Goal: Task Accomplishment & Management: Complete application form

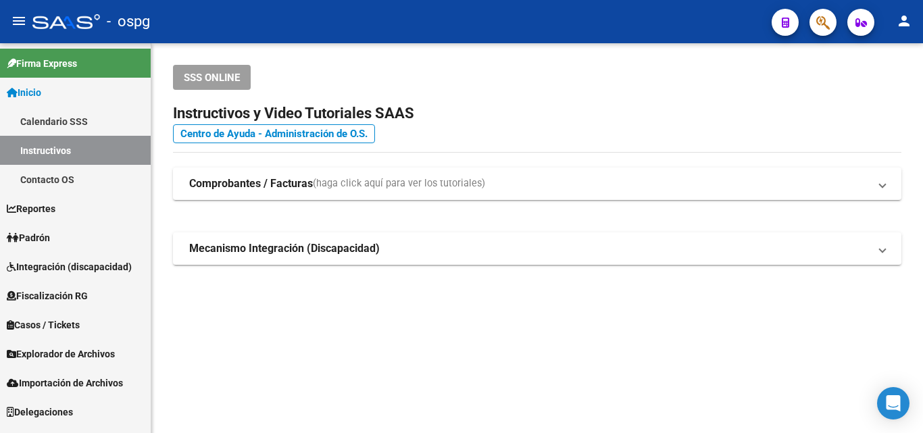
click at [44, 234] on span "Padrón" at bounding box center [28, 237] width 43 height 15
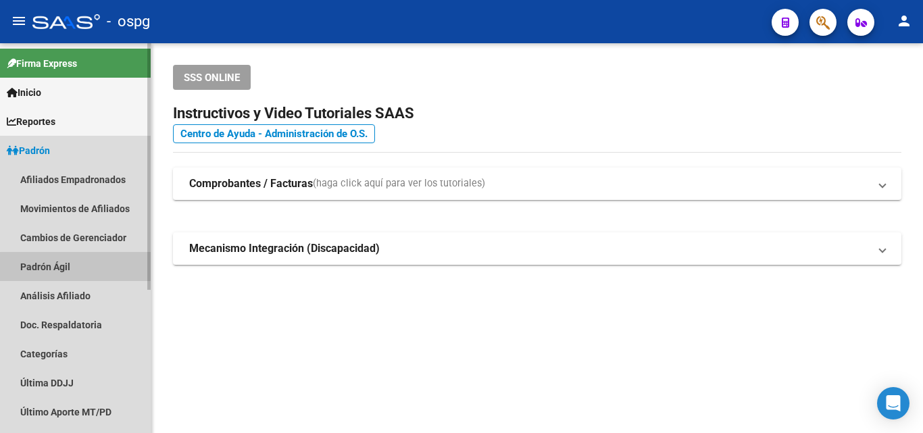
click at [82, 267] on link "Padrón Ágil" at bounding box center [75, 266] width 151 height 29
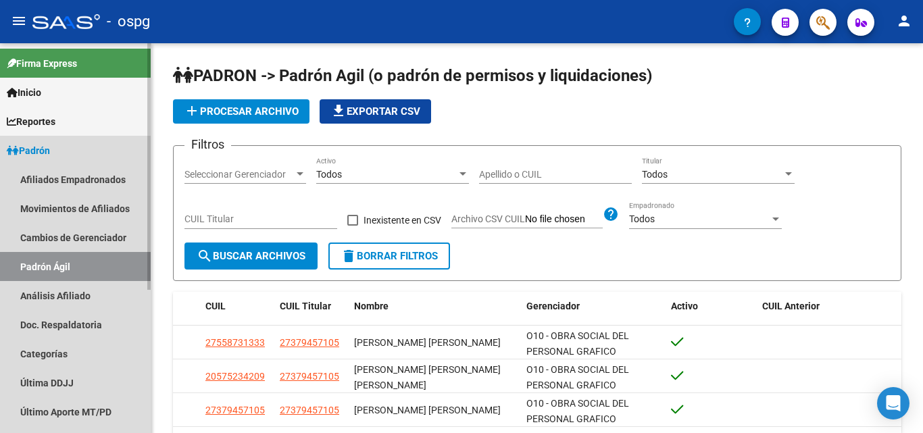
click at [68, 265] on link "Padrón Ágil" at bounding box center [75, 266] width 151 height 29
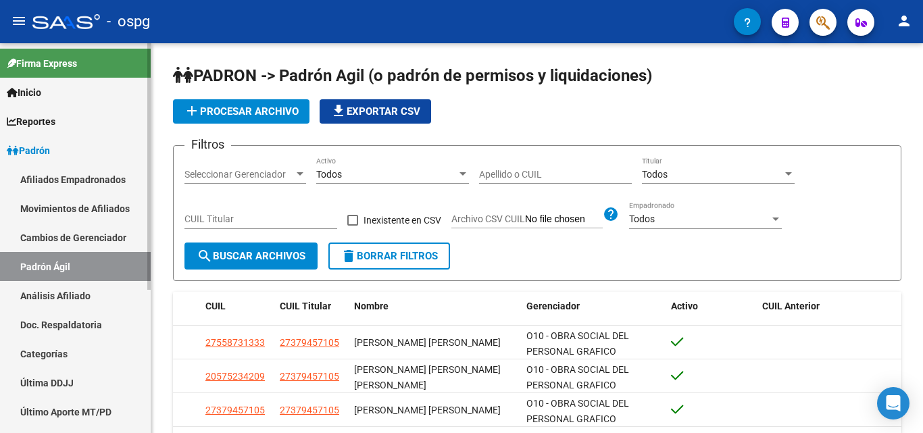
click at [76, 295] on link "Análisis Afiliado" at bounding box center [75, 295] width 151 height 29
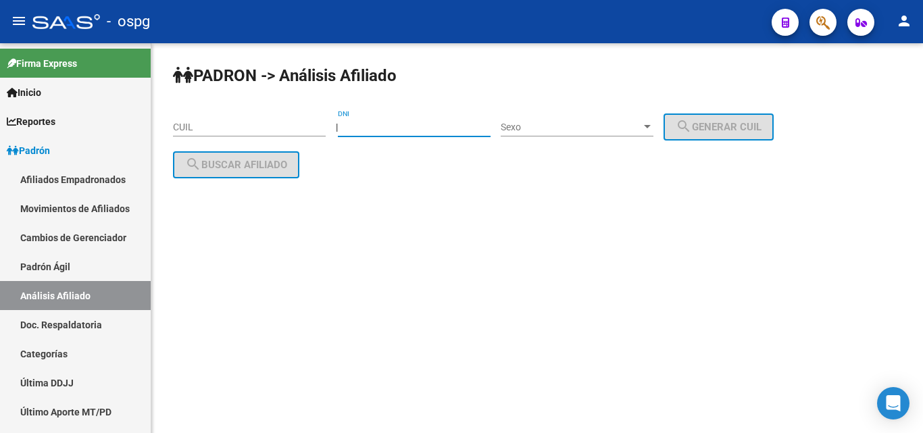
click at [437, 127] on input "DNI" at bounding box center [414, 127] width 153 height 11
type input "56782307"
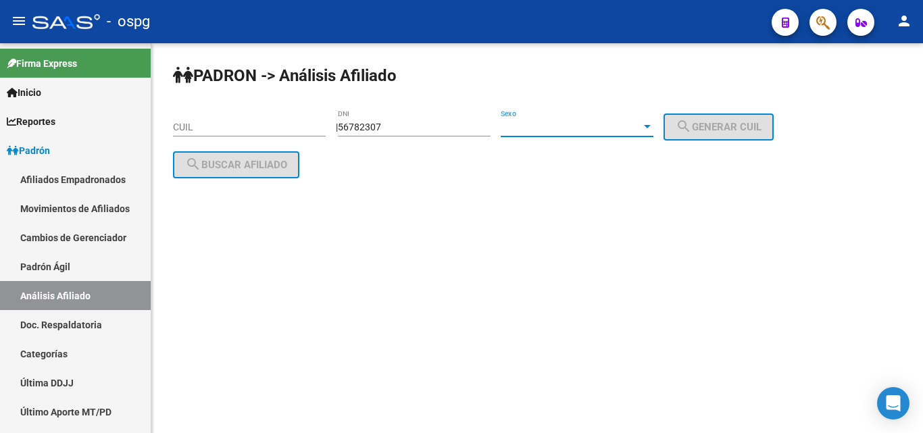
click at [605, 131] on span "Sexo" at bounding box center [571, 127] width 140 height 11
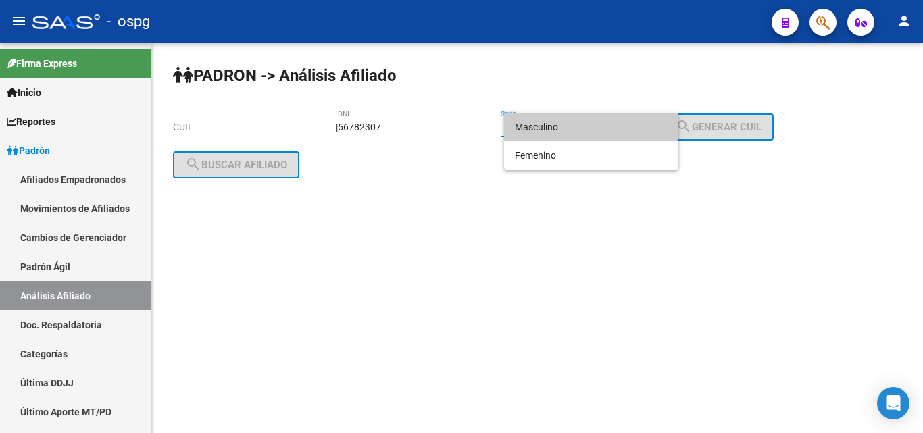
click at [590, 136] on span "Masculino" at bounding box center [591, 127] width 153 height 28
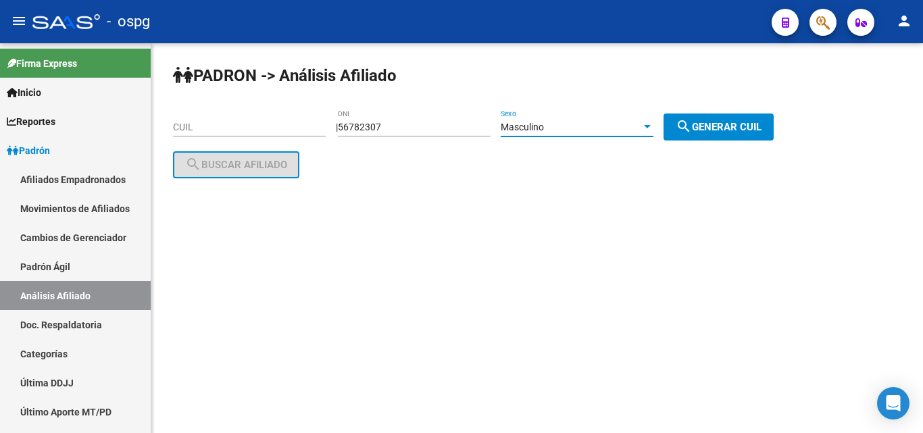
click at [761, 130] on span "search Generar CUIL" at bounding box center [718, 127] width 86 height 12
type input "20-56782307-6"
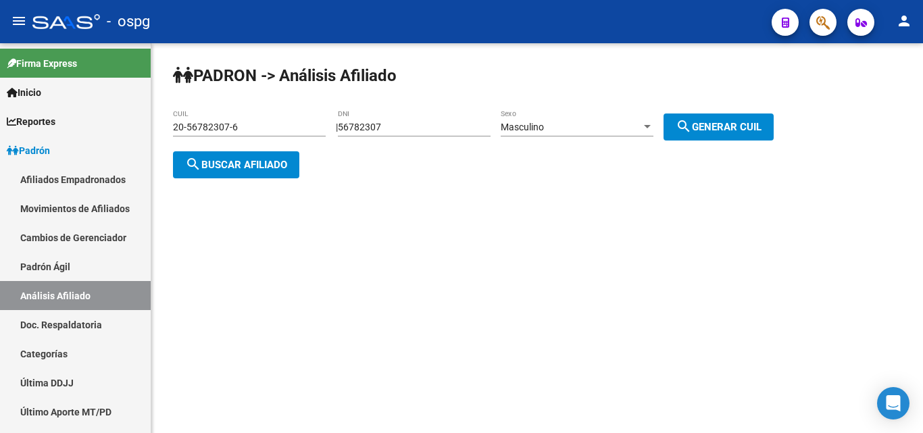
click at [227, 163] on span "search Buscar afiliado" at bounding box center [236, 165] width 102 height 12
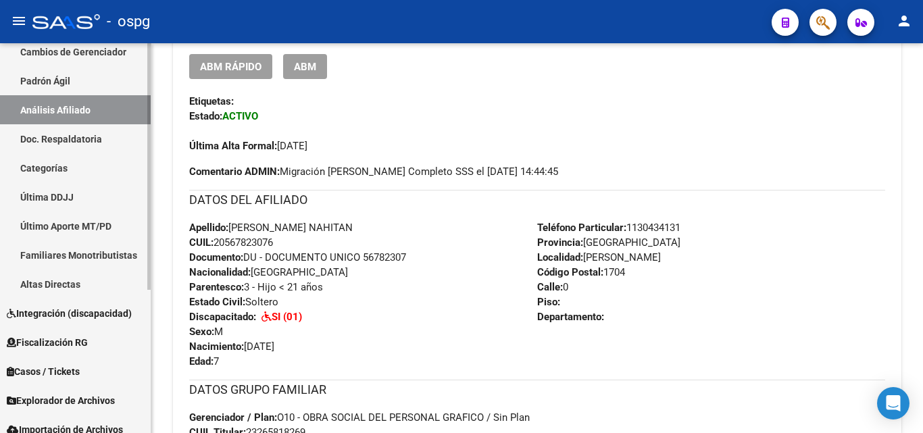
scroll to position [203, 0]
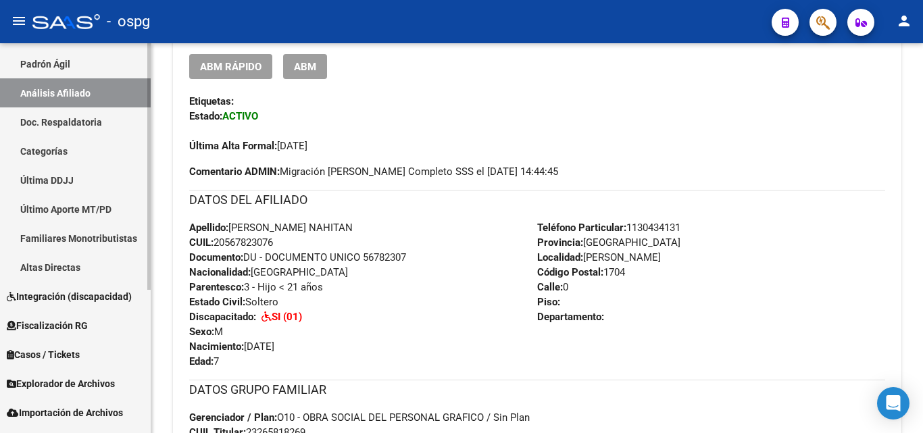
click at [79, 299] on span "Integración (discapacidad)" at bounding box center [69, 296] width 125 height 15
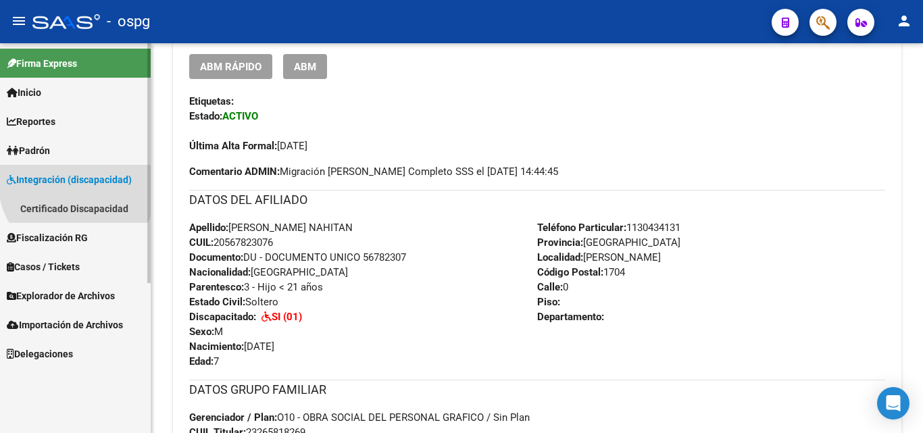
scroll to position [0, 0]
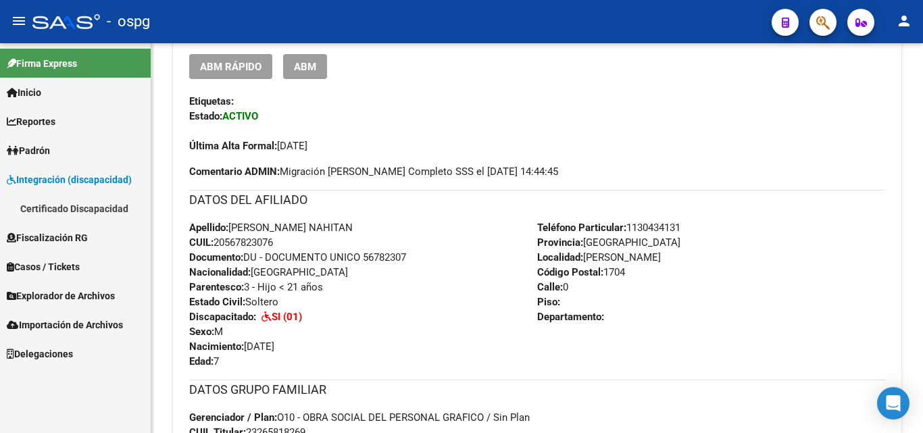
click at [110, 212] on link "Certificado Discapacidad" at bounding box center [75, 208] width 151 height 29
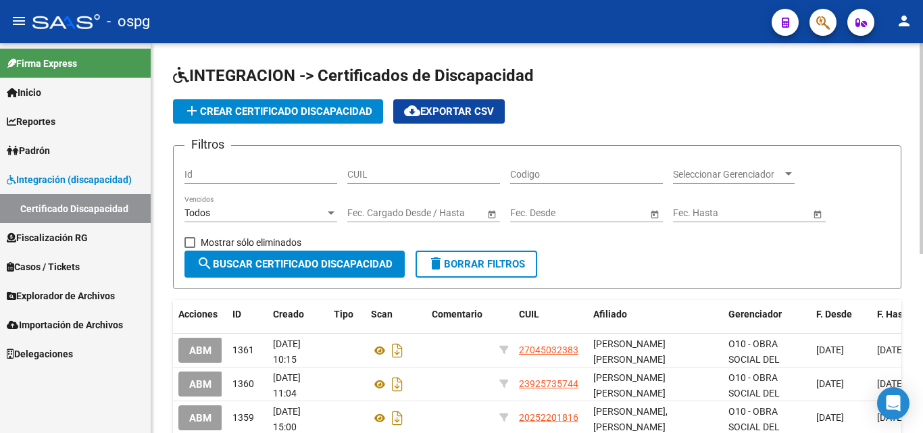
click at [332, 107] on span "add Crear Certificado Discapacidad" at bounding box center [278, 111] width 188 height 12
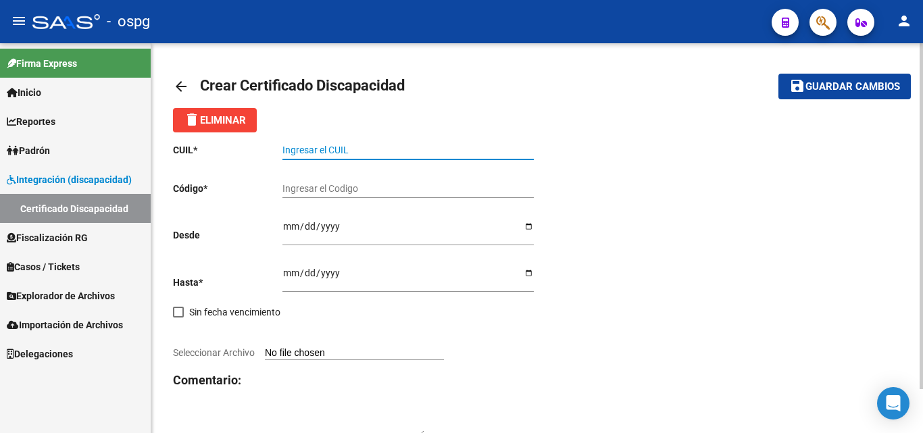
drag, startPoint x: 296, startPoint y: 153, endPoint x: 292, endPoint y: 144, distance: 9.7
click at [292, 145] on input "Ingresar el CUIL" at bounding box center [407, 150] width 251 height 11
type input "20-56782307-6"
drag, startPoint x: 296, startPoint y: 186, endPoint x: 309, endPoint y: 191, distance: 14.5
click at [299, 186] on input "Ingresar el Codigo" at bounding box center [407, 188] width 251 height 11
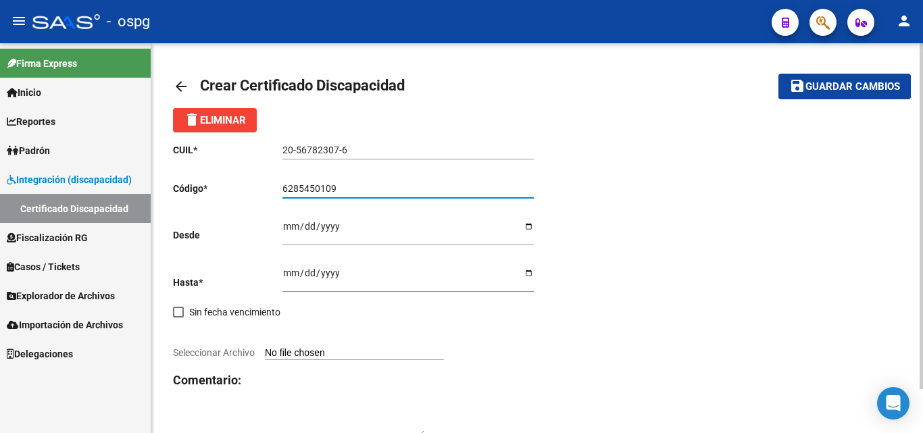
type input "6285450109"
click at [286, 228] on input "Ingresar fec. Desde" at bounding box center [407, 231] width 251 height 20
type input "[DATE]"
click at [288, 272] on input "Ingresar fec. Hasta" at bounding box center [407, 277] width 251 height 20
click at [302, 270] on input "Ingresar fec. Hasta" at bounding box center [407, 277] width 251 height 20
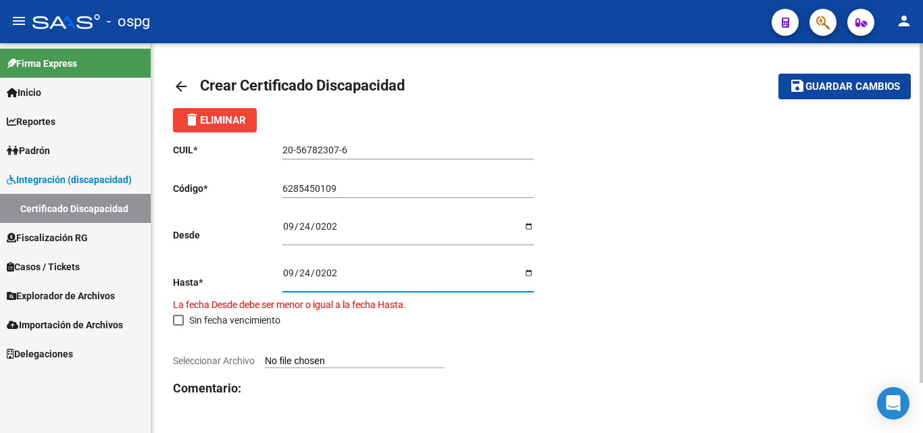
type input "[DATE]"
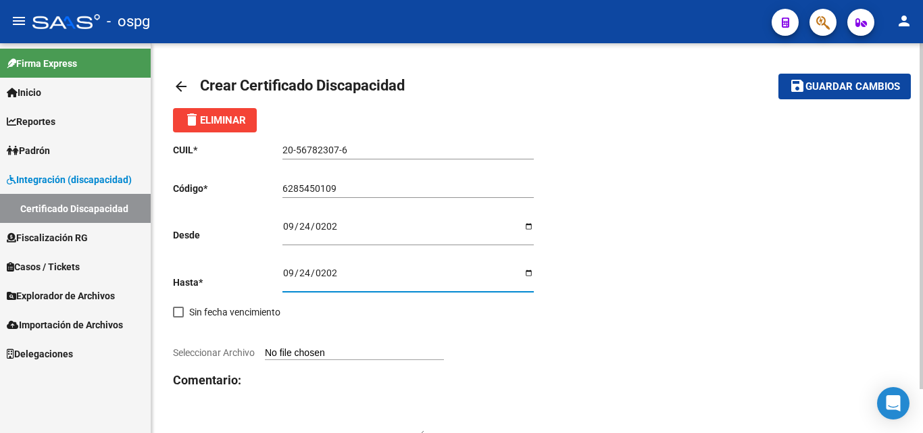
click at [342, 352] on input "Seleccionar Archivo" at bounding box center [354, 353] width 179 height 13
click at [323, 352] on input "Seleccionar Archivo" at bounding box center [354, 353] width 179 height 13
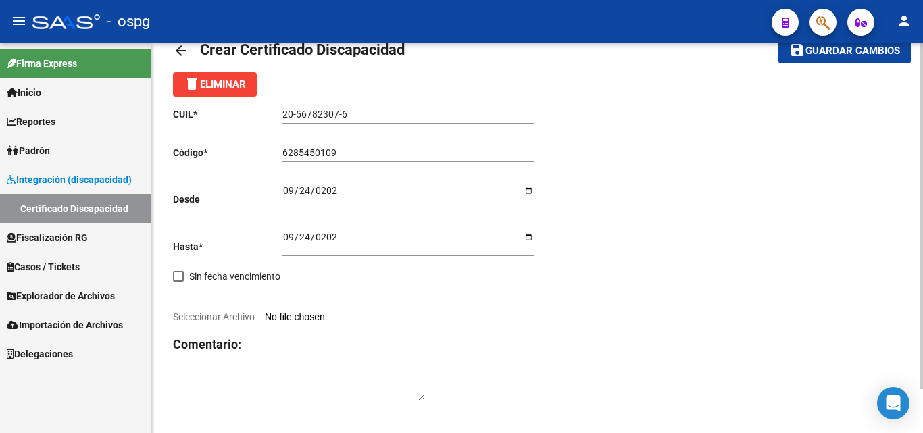
scroll to position [49, 0]
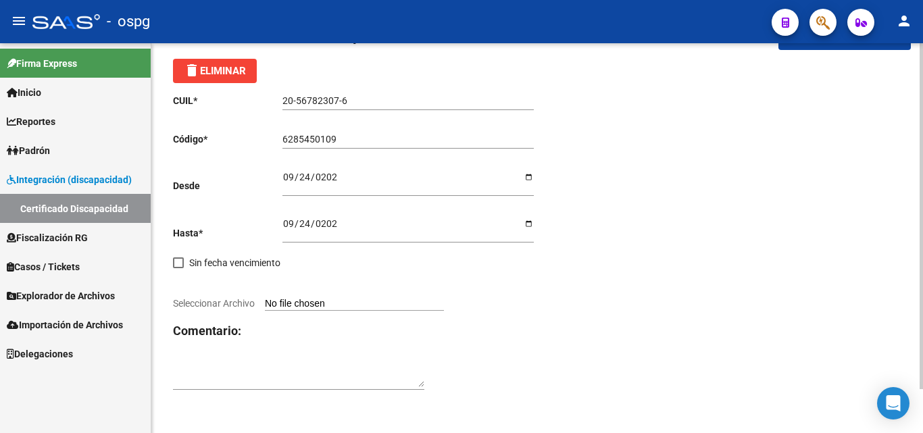
drag, startPoint x: 303, startPoint y: 314, endPoint x: 303, endPoint y: 307, distance: 7.5
click at [308, 314] on div "CUIL * 20-56782307-6 Ingresar el CUIL Código * 6285450109 Ingresar el Codigo De…" at bounding box center [355, 242] width 364 height 318
click at [303, 306] on input "Seleccionar Archivo" at bounding box center [354, 304] width 179 height 13
type input "C:\fakepath\20251009120603390.pdf"
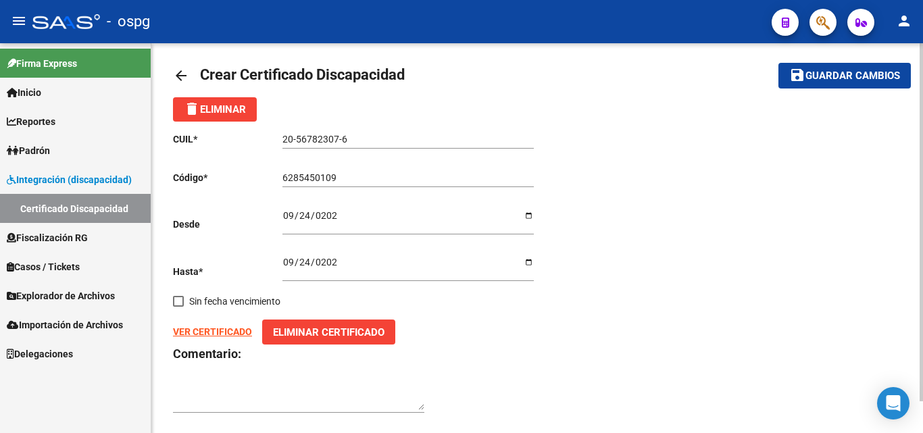
scroll to position [0, 0]
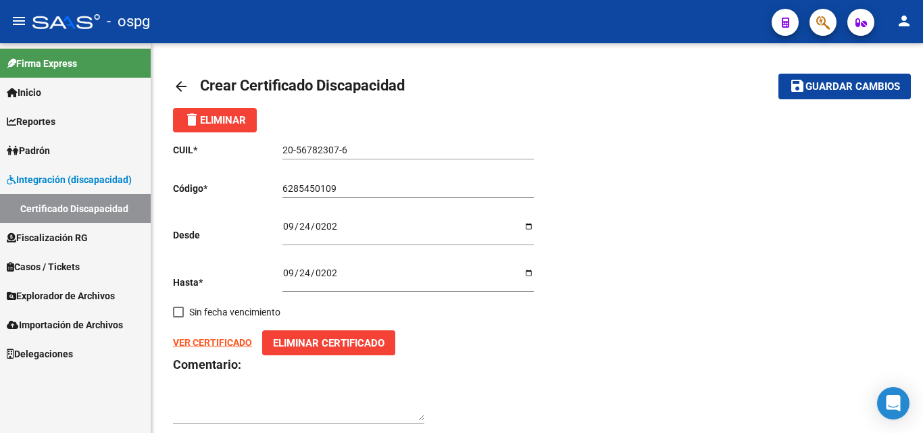
click at [219, 346] on strong "VER CERTIFICADO" at bounding box center [212, 342] width 79 height 11
click at [839, 83] on span "Guardar cambios" at bounding box center [852, 87] width 95 height 12
drag, startPoint x: 301, startPoint y: 270, endPoint x: 320, endPoint y: 272, distance: 19.1
click at [309, 272] on input "[DATE]" at bounding box center [407, 277] width 251 height 20
click at [330, 272] on input "[DATE]" at bounding box center [407, 277] width 251 height 20
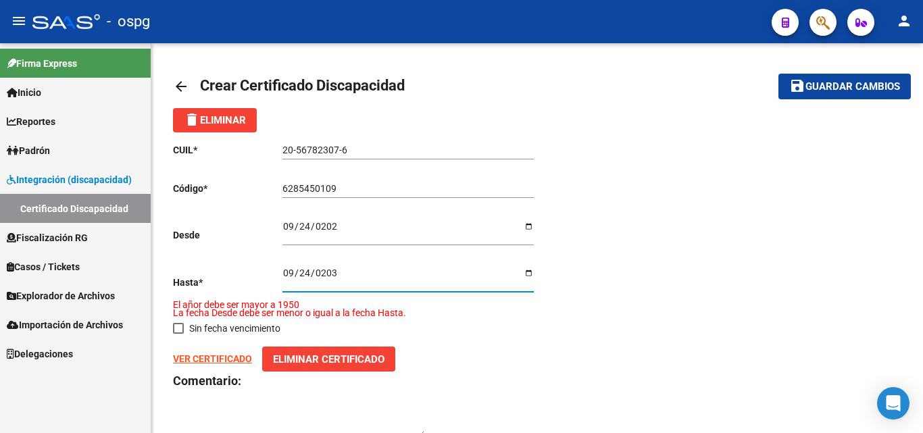
type input "[DATE]"
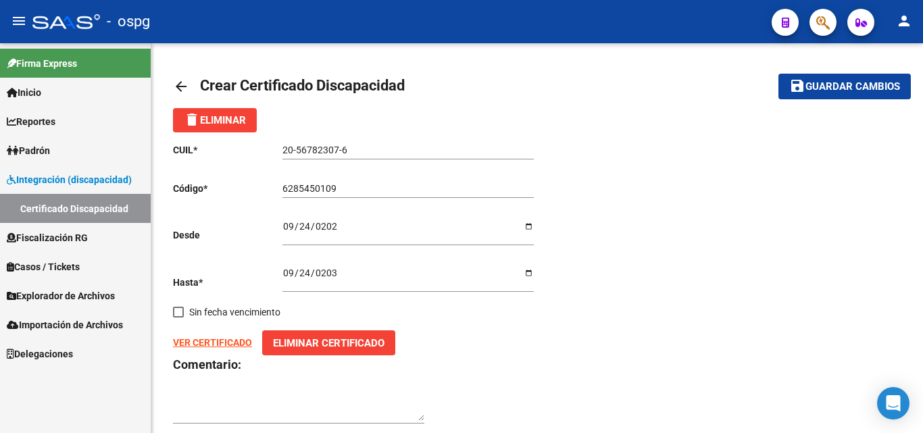
drag, startPoint x: 848, startPoint y: 114, endPoint x: 847, endPoint y: 93, distance: 21.0
click at [848, 113] on div "delete Eliminar" at bounding box center [537, 120] width 728 height 24
click at [847, 89] on span "Guardar cambios" at bounding box center [852, 87] width 95 height 12
drag, startPoint x: 744, startPoint y: 297, endPoint x: 751, endPoint y: 295, distance: 7.7
click at [750, 296] on div "CUIL * 20-56782307-6 Ingresar el CUIL Código * 6285450109 Ingresar el Codigo De…" at bounding box center [537, 283] width 728 height 303
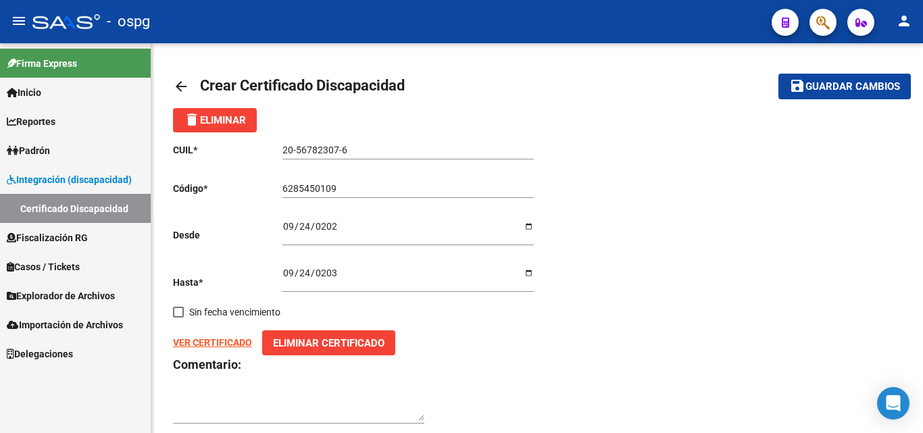
click at [176, 88] on mat-icon "arrow_back" at bounding box center [181, 86] width 16 height 16
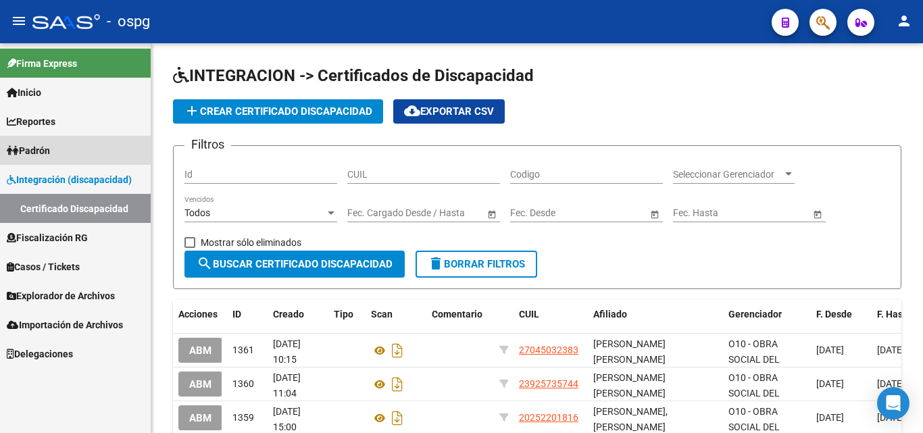
click at [46, 147] on span "Padrón" at bounding box center [28, 150] width 43 height 15
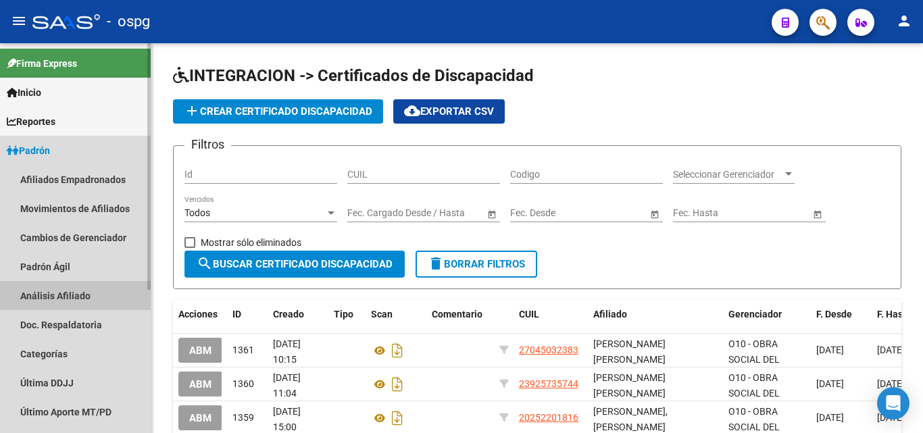
click at [87, 292] on link "Análisis Afiliado" at bounding box center [75, 295] width 151 height 29
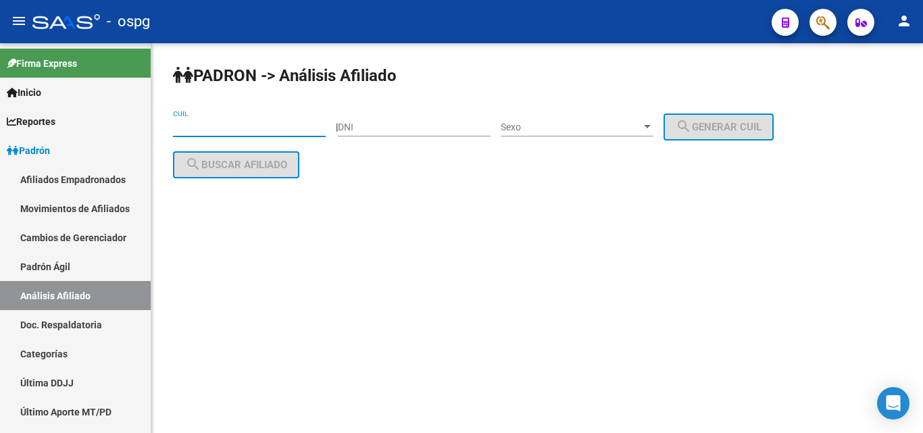
click at [255, 126] on input "CUIL" at bounding box center [249, 127] width 153 height 11
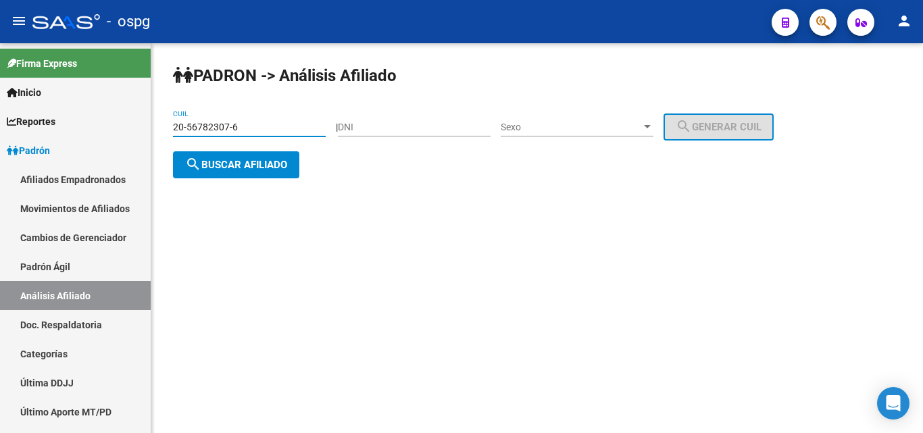
drag, startPoint x: 240, startPoint y: 176, endPoint x: 280, endPoint y: 182, distance: 41.1
click at [278, 181] on div "[PERSON_NAME] -> Análisis Afiliado 20-56782307-6 CUIL | DNI Sexo Sexo search Ge…" at bounding box center [536, 132] width 771 height 178
click at [280, 172] on button "search Buscar afiliado" at bounding box center [236, 164] width 126 height 27
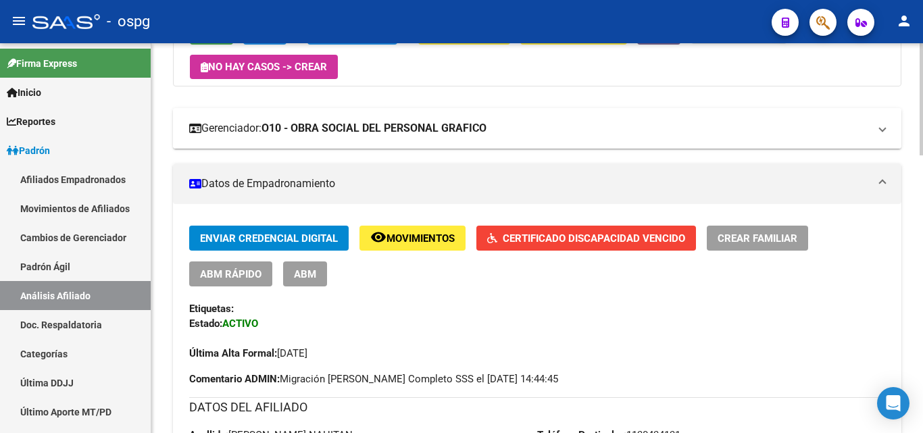
scroll to position [203, 0]
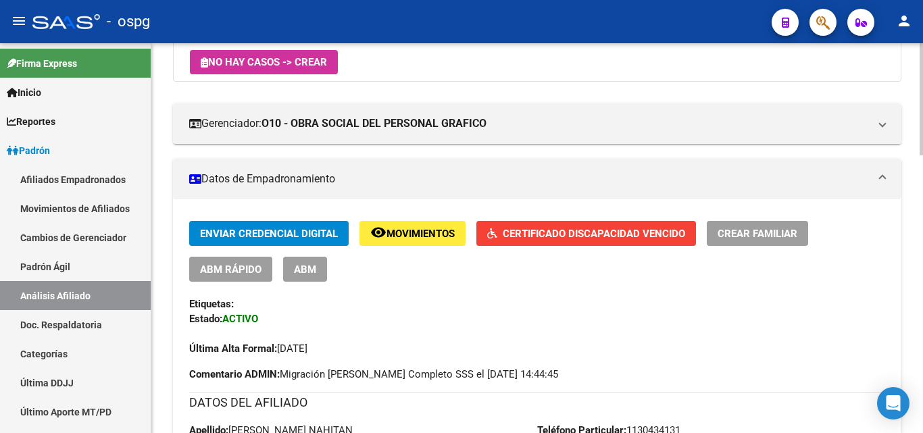
click at [638, 240] on button "Certificado Discapacidad Vencido" at bounding box center [586, 233] width 220 height 25
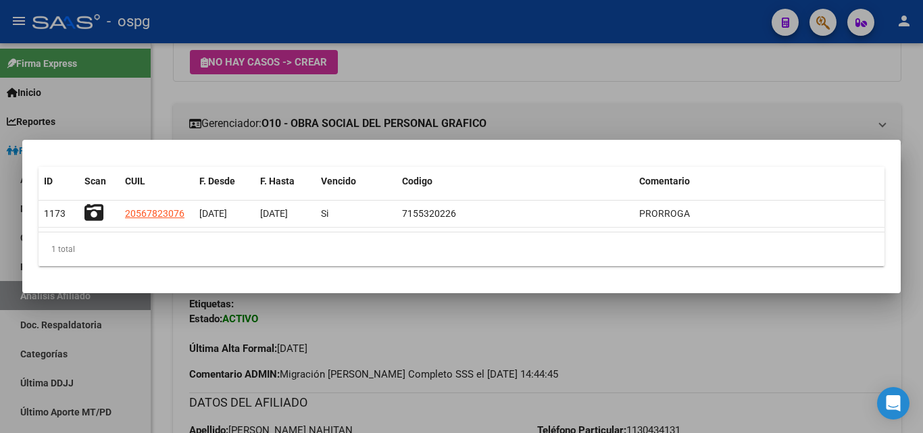
click at [867, 351] on div at bounding box center [461, 216] width 923 height 433
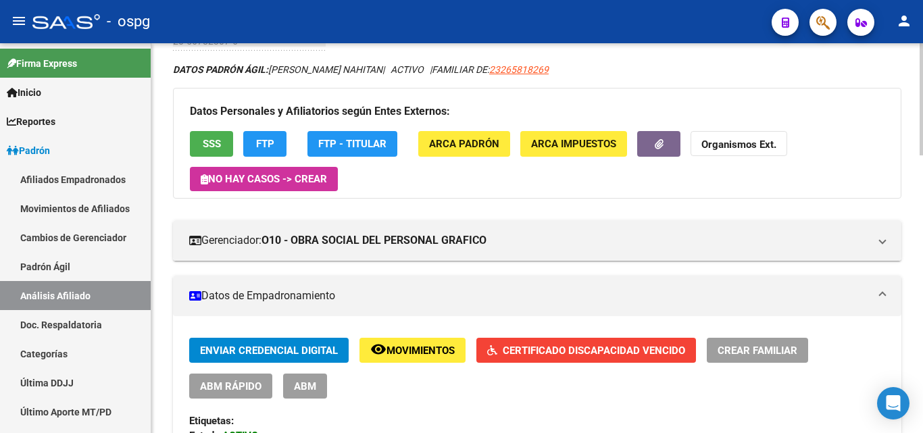
scroll to position [0, 0]
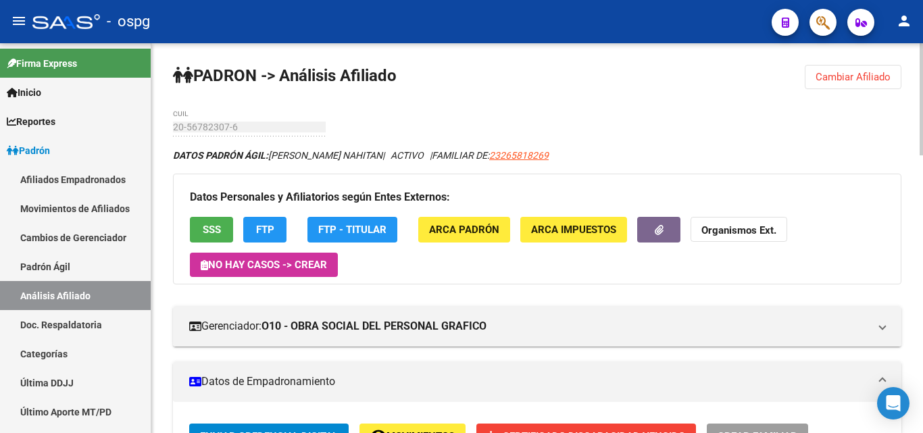
click at [738, 229] on strong "Organismos Ext." at bounding box center [738, 231] width 75 height 12
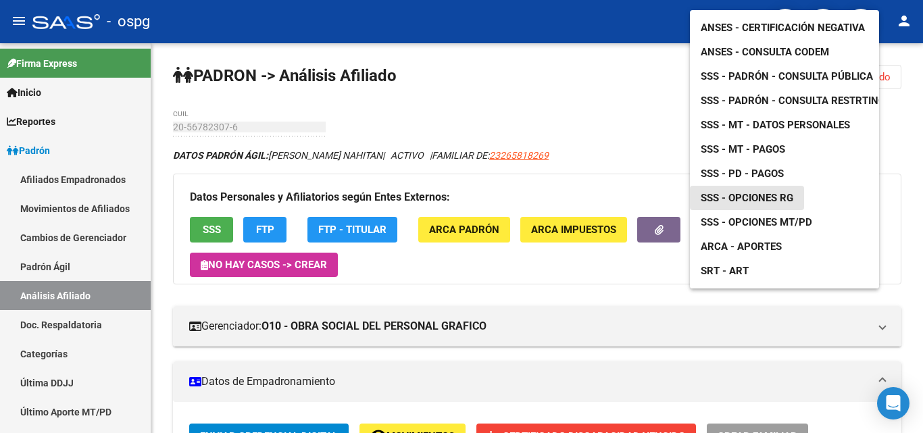
click at [773, 193] on span "SSS - Opciones RG" at bounding box center [746, 198] width 93 height 12
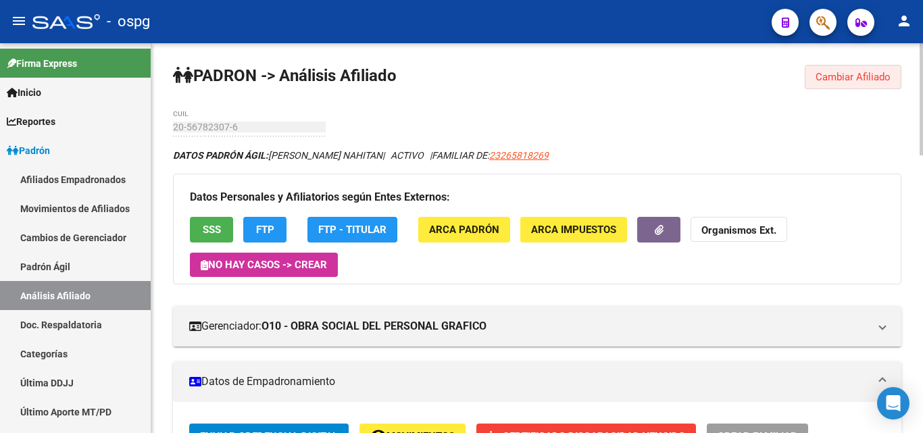
click at [849, 76] on span "Cambiar Afiliado" at bounding box center [852, 77] width 75 height 12
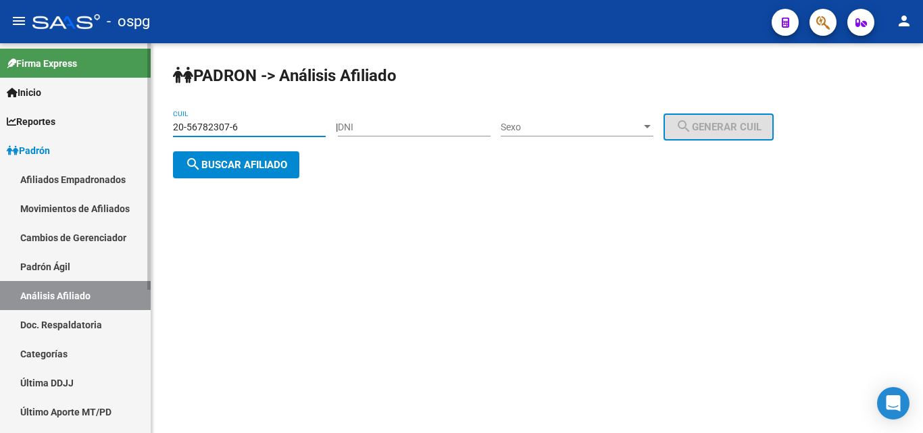
drag, startPoint x: 257, startPoint y: 126, endPoint x: 0, endPoint y: 116, distance: 256.9
click at [0, 116] on mat-sidenav-container "Firma Express Inicio Calendario SSS Instructivos Contacto OS Reportes Ingresos …" at bounding box center [461, 238] width 923 height 390
type input "20-35980063-1"
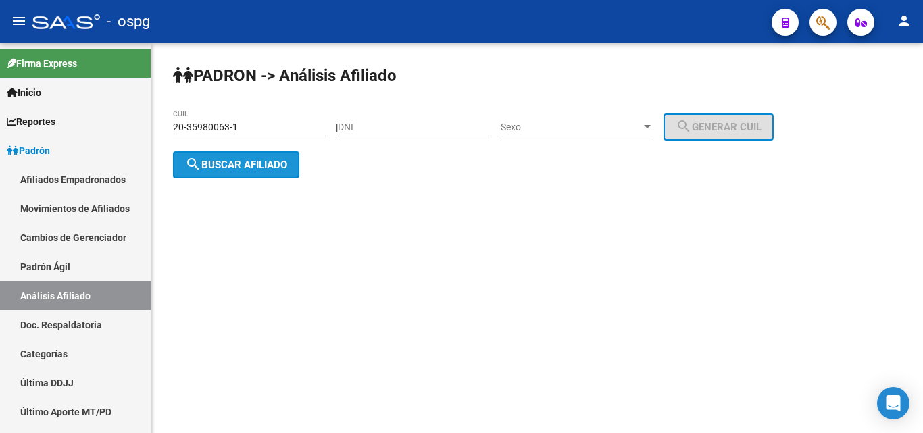
click at [248, 173] on button "search Buscar afiliado" at bounding box center [236, 164] width 126 height 27
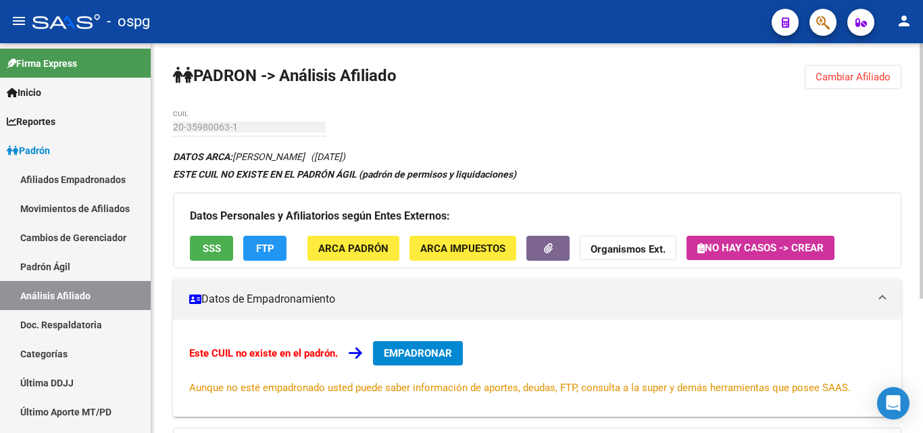
click at [441, 357] on button "EMPADRONAR" at bounding box center [418, 353] width 90 height 24
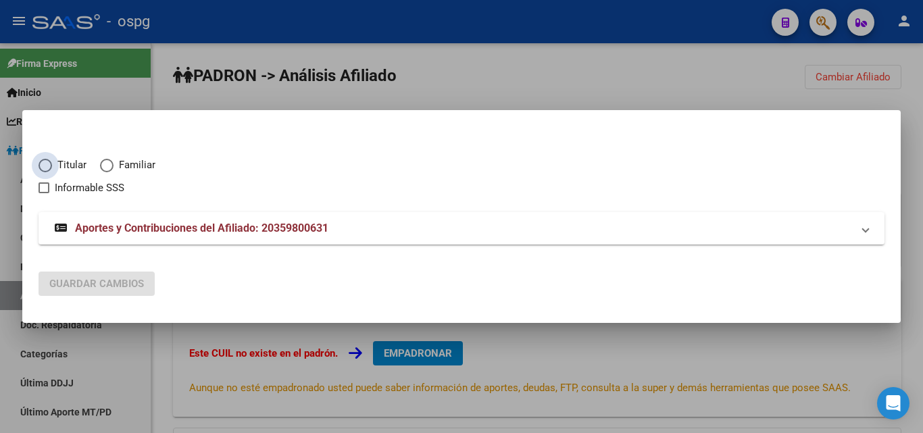
click at [45, 161] on span "Elija una opción" at bounding box center [46, 166] width 14 height 14
click at [45, 161] on input "Titular" at bounding box center [46, 166] width 14 height 14
radio input "true"
checkbox input "true"
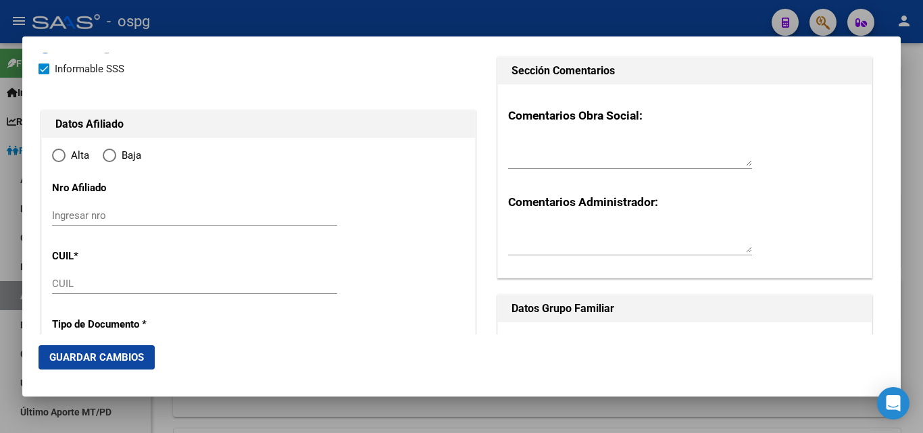
type input "20-35980063-1"
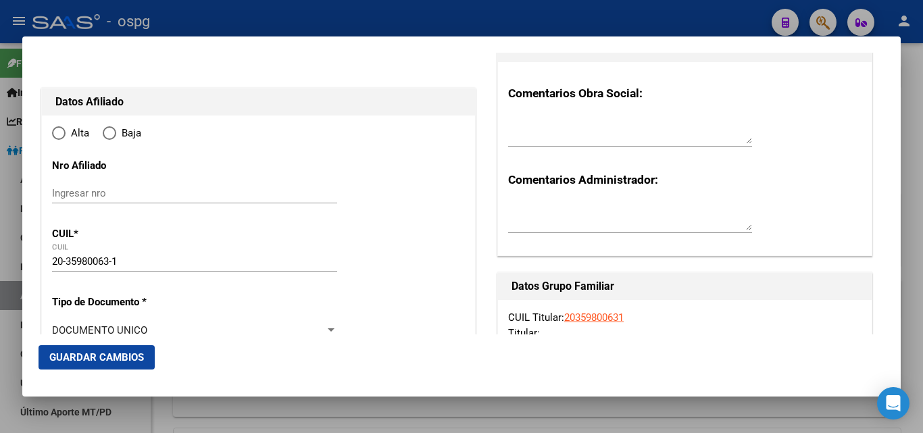
type input "35980063"
type input "CASCO"
type input "[PERSON_NAME]"
type input "[DATE]"
type input "CIUDADELA"
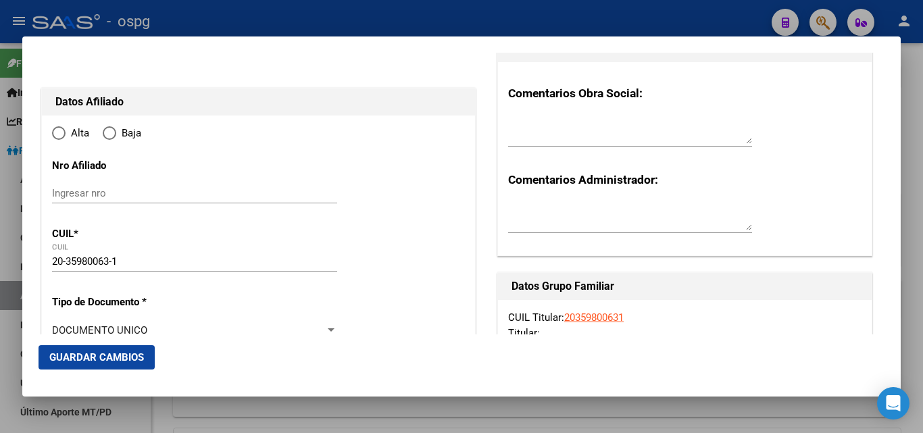
type input "1702"
type input "BESARES 4573"
type input "4"
type input "1"
type input "CIUDADELA"
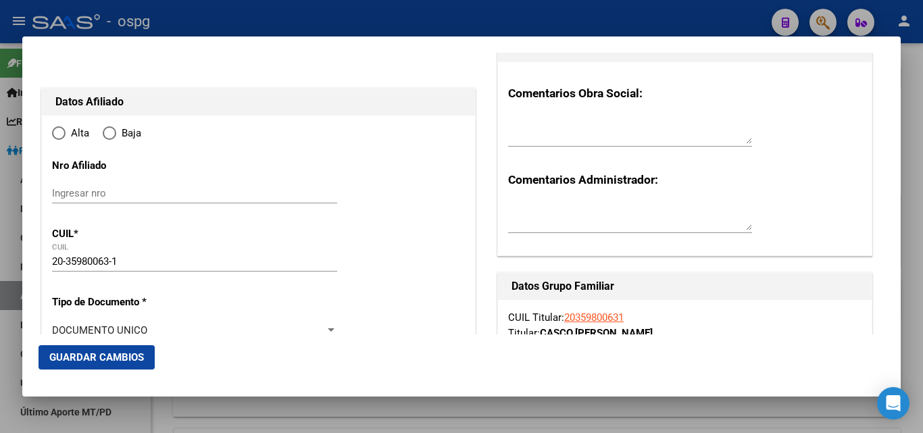
radio input "true"
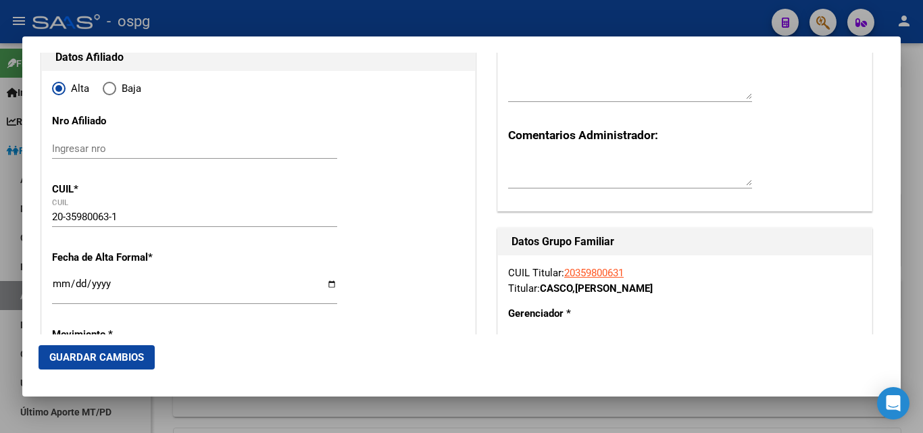
scroll to position [135, 0]
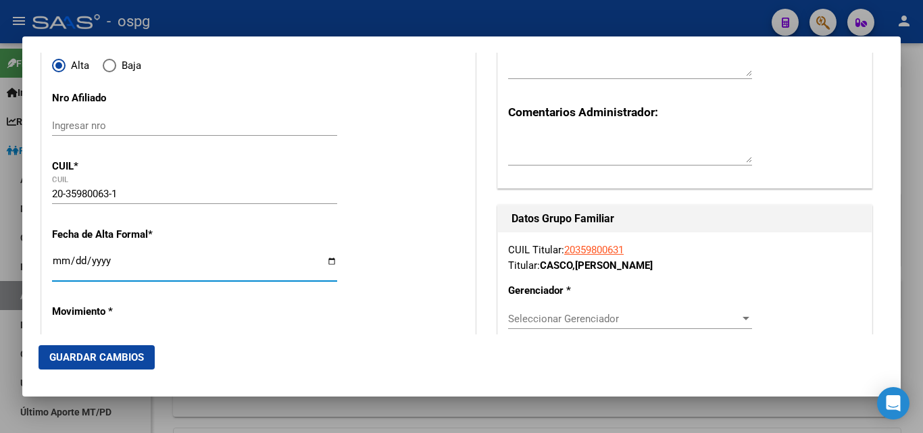
click at [61, 260] on input "Ingresar fecha" at bounding box center [194, 266] width 285 height 22
type input "[DATE]"
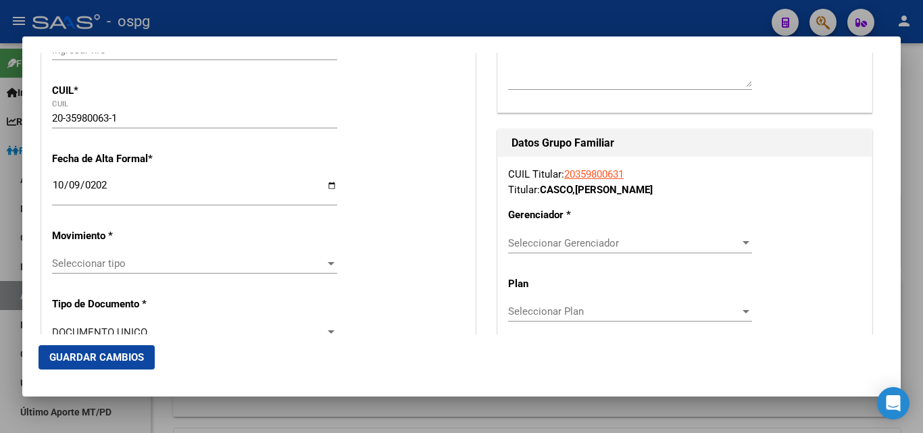
scroll to position [338, 0]
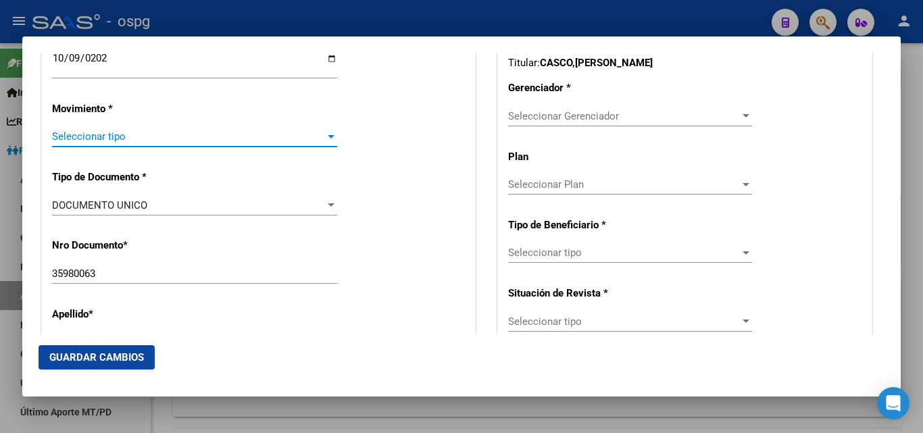
click at [82, 143] on span "Seleccionar tipo" at bounding box center [188, 136] width 273 height 12
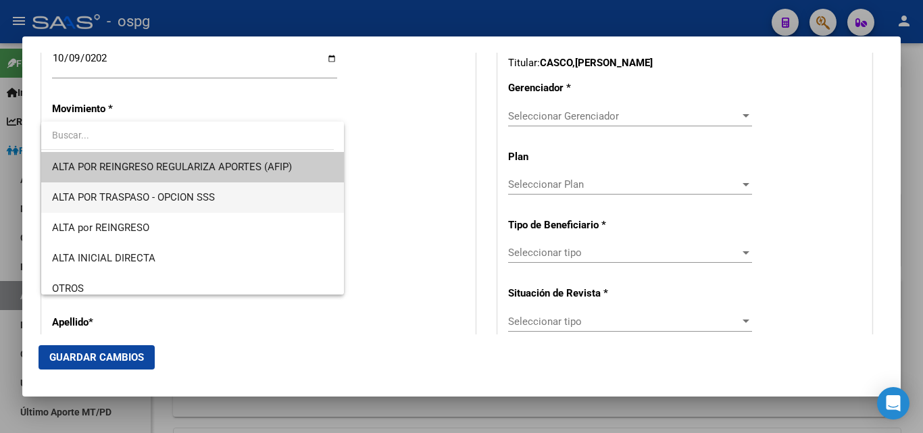
click at [234, 203] on span "ALTA POR TRASPASO - OPCION SSS" at bounding box center [192, 197] width 281 height 30
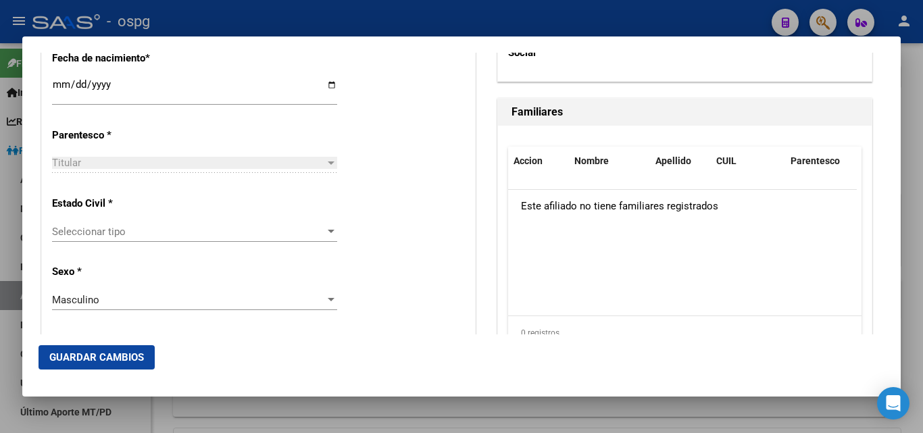
scroll to position [743, 0]
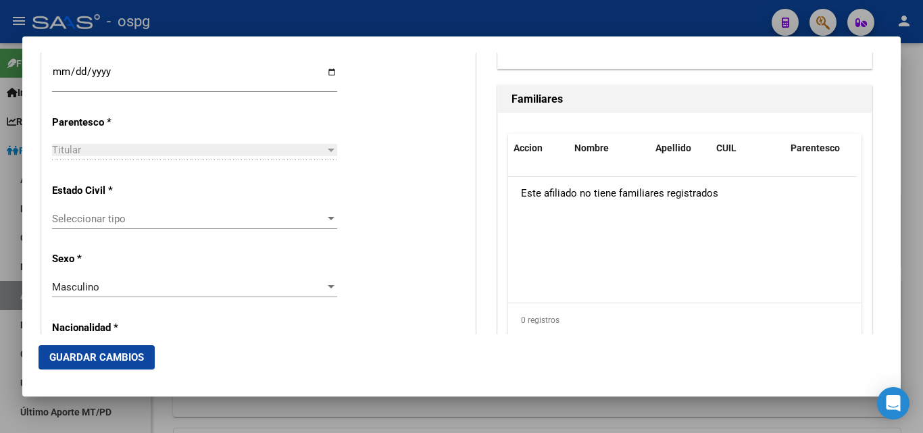
click at [146, 220] on span "Seleccionar tipo" at bounding box center [188, 219] width 273 height 12
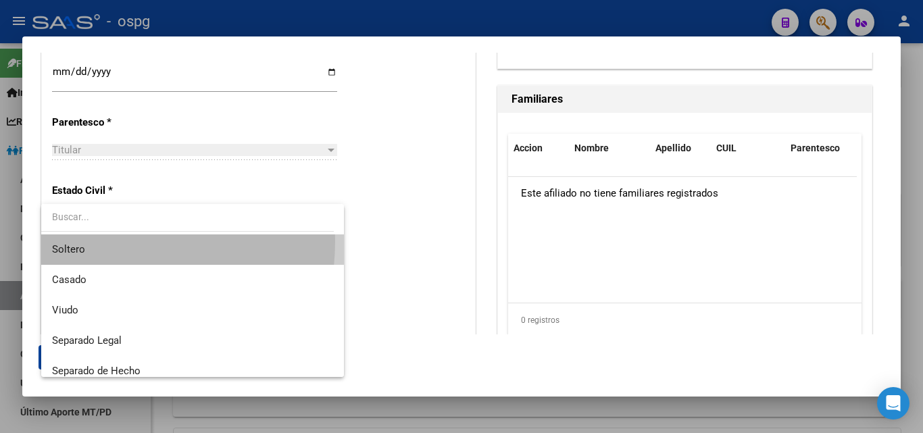
click at [75, 240] on span "Soltero" at bounding box center [192, 249] width 281 height 30
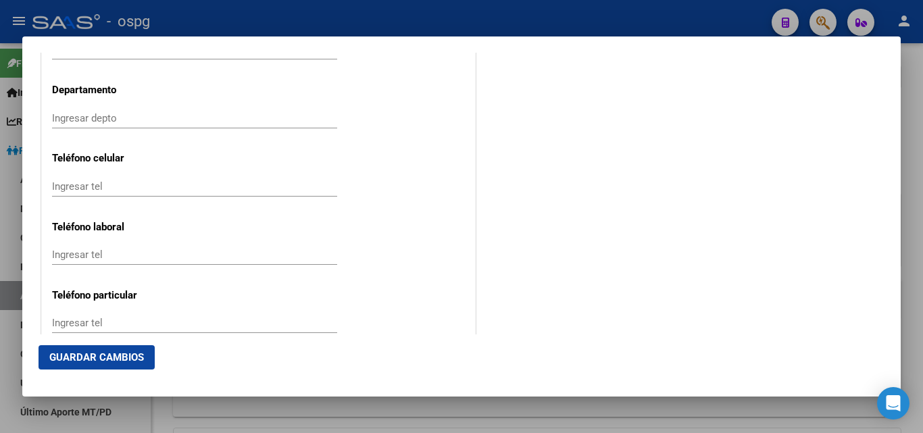
scroll to position [1689, 0]
click at [67, 190] on input "Ingresar tel" at bounding box center [194, 186] width 285 height 12
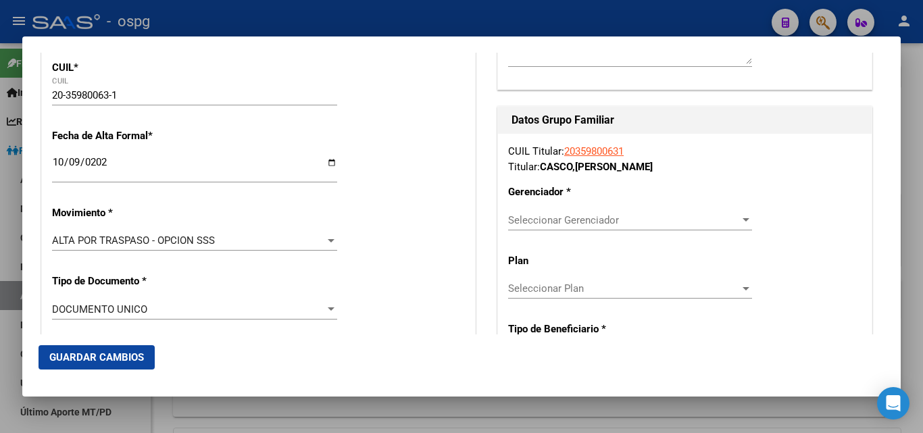
scroll to position [203, 0]
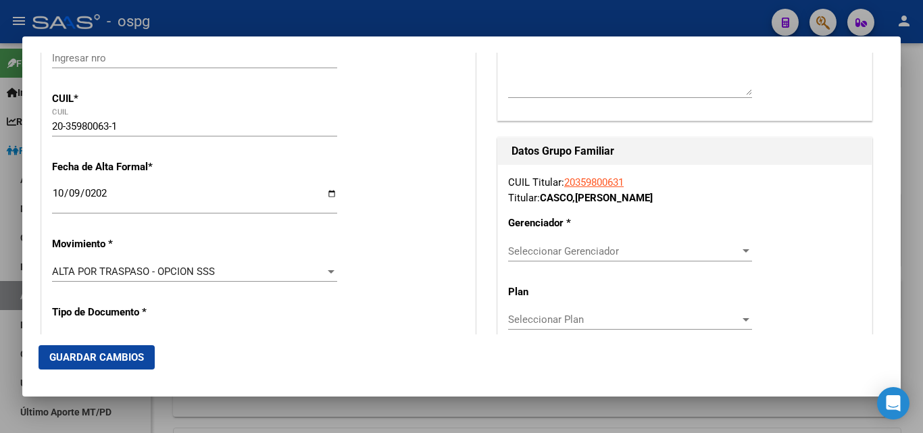
type input "113100597"
click at [612, 249] on span "Seleccionar Gerenciador" at bounding box center [624, 251] width 232 height 12
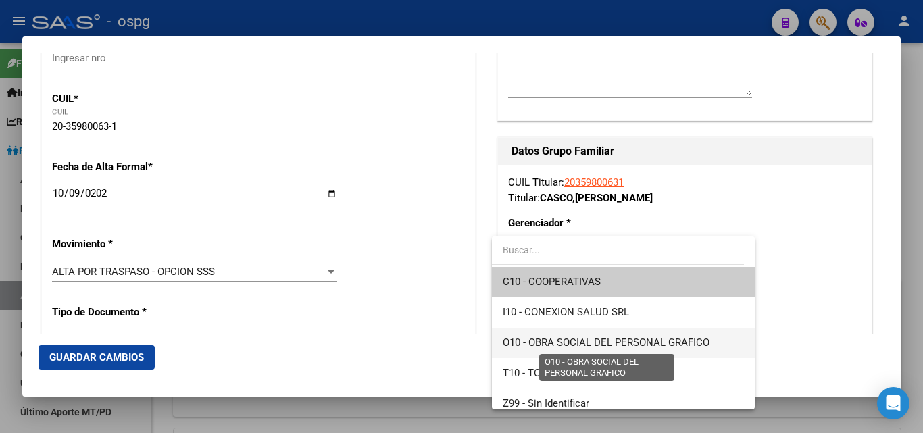
click at [676, 336] on span "O10 - OBRA SOCIAL DEL PERSONAL GRAFICO" at bounding box center [606, 342] width 207 height 12
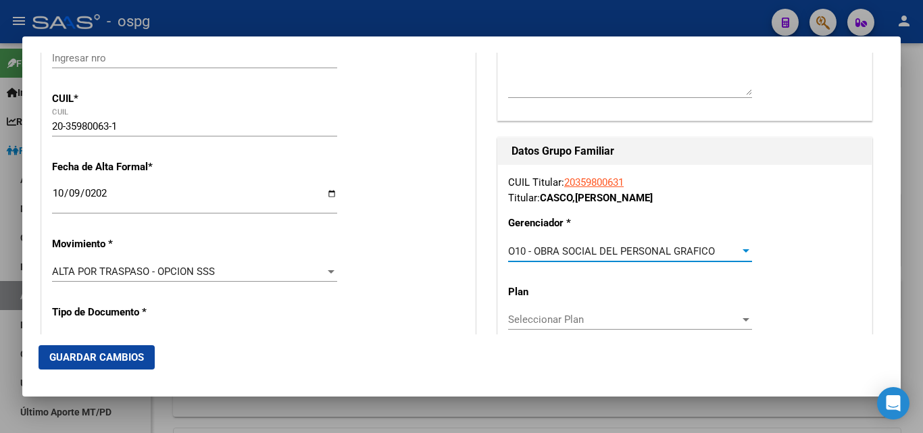
scroll to position [270, 0]
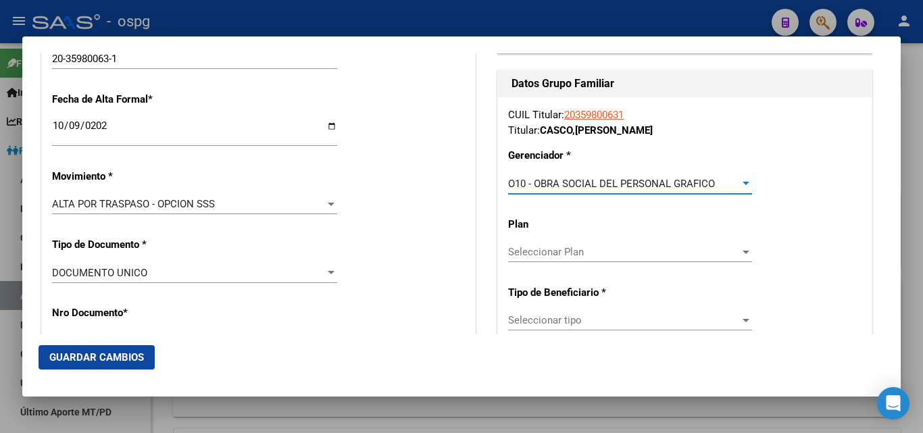
click at [578, 319] on span "Seleccionar tipo" at bounding box center [624, 320] width 232 height 12
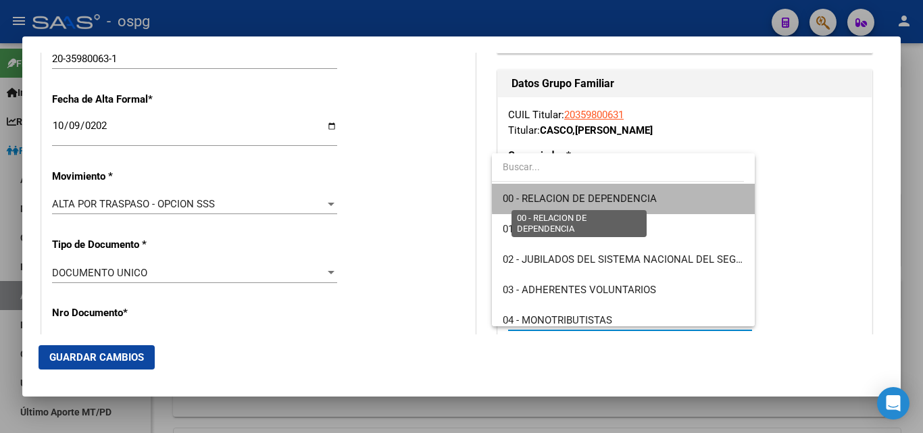
click at [636, 197] on span "00 - RELACION DE DEPENDENCIA" at bounding box center [580, 199] width 154 height 12
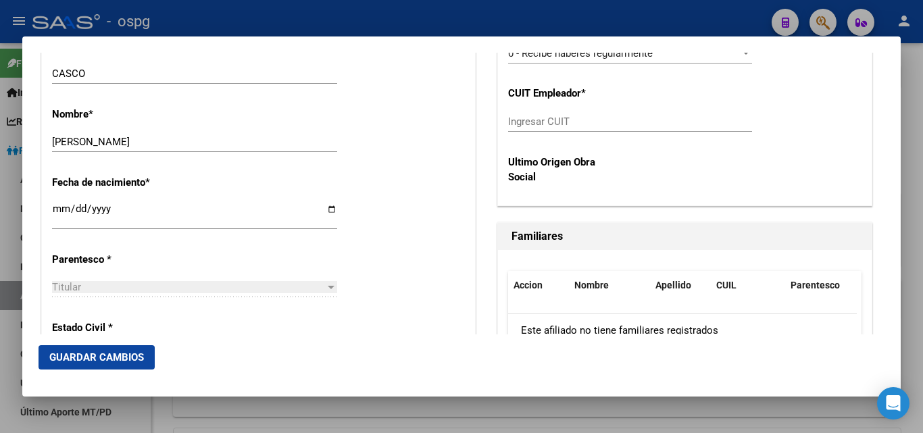
scroll to position [608, 0]
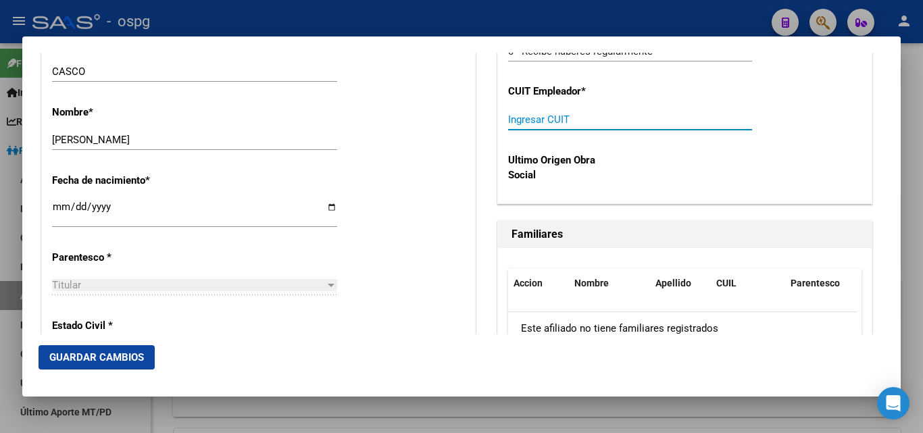
click at [538, 122] on input "Ingresar CUIT" at bounding box center [630, 119] width 244 height 12
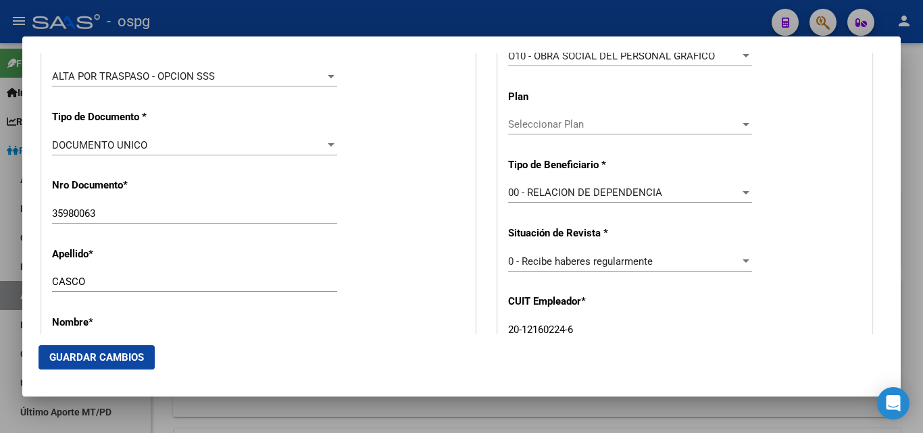
scroll to position [405, 0]
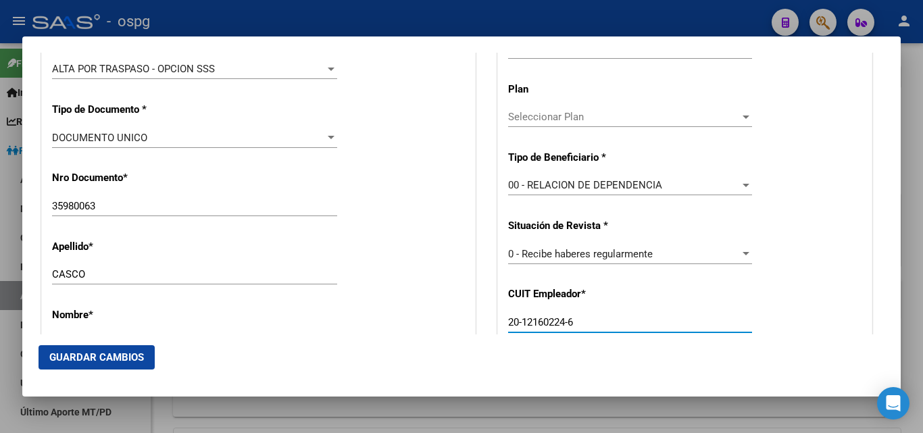
type input "20-12160224-6"
click at [88, 360] on span "Guardar Cambios" at bounding box center [96, 357] width 95 height 12
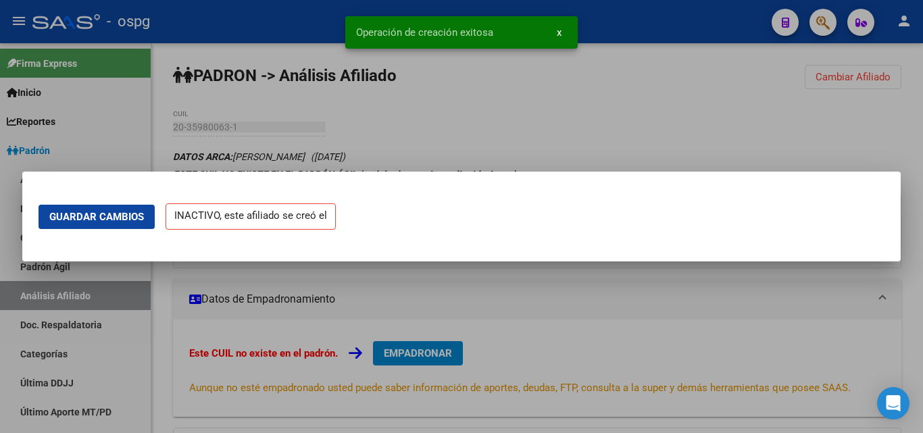
scroll to position [0, 0]
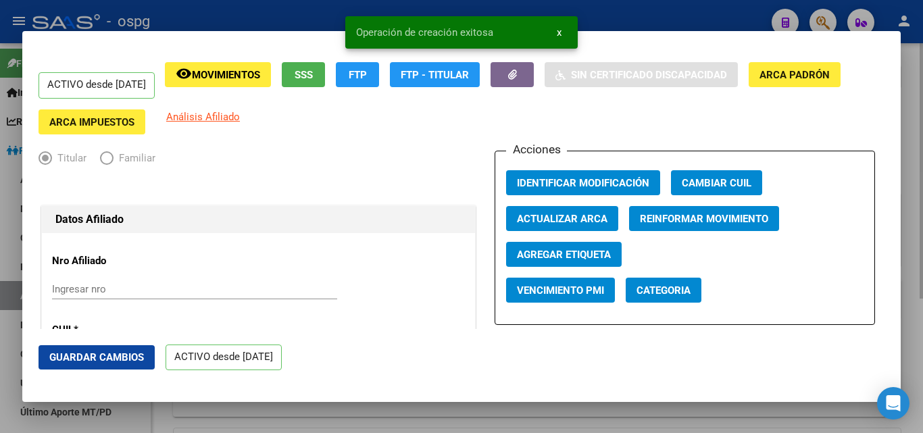
click at [915, 236] on div at bounding box center [461, 216] width 923 height 433
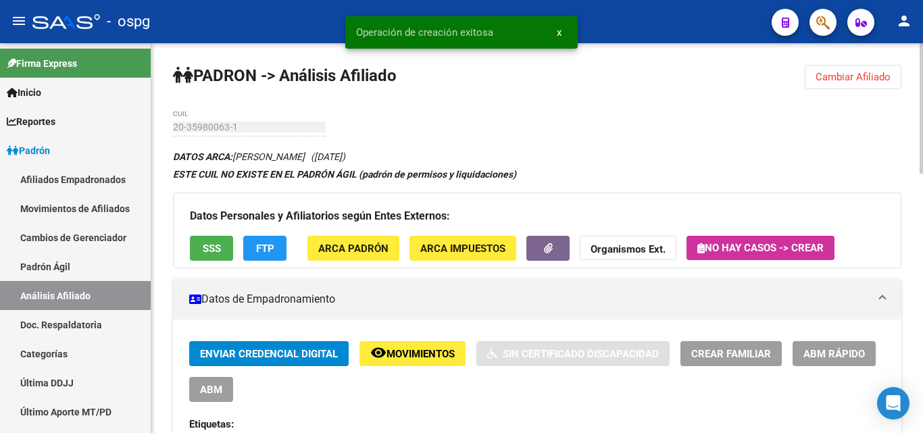
click at [885, 78] on span "Cambiar Afiliado" at bounding box center [852, 77] width 75 height 12
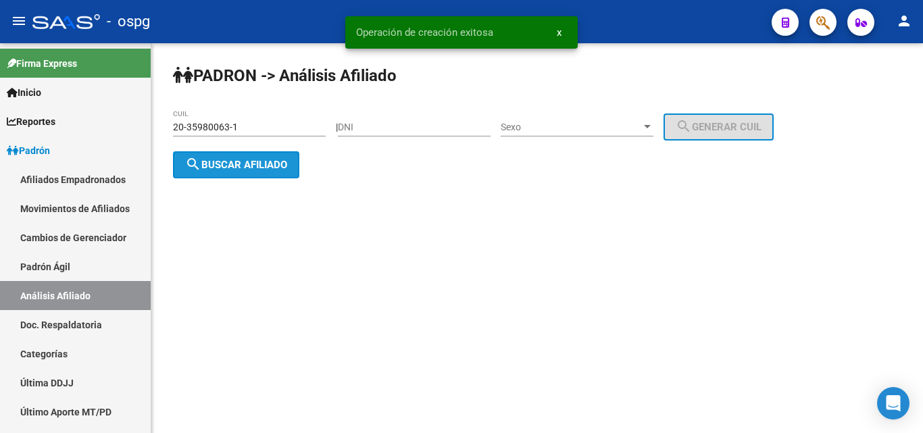
click at [205, 154] on button "search Buscar afiliado" at bounding box center [236, 164] width 126 height 27
